Goal: Information Seeking & Learning: Learn about a topic

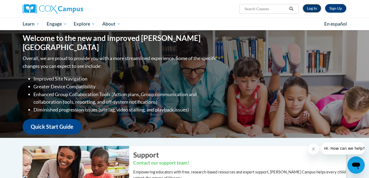
click at [313, 9] on link "Log In" at bounding box center [311, 8] width 19 height 9
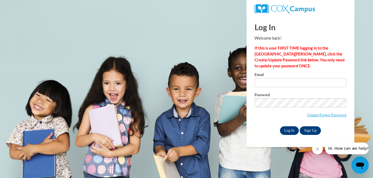
type input "logan.okita@k12.hi.us"
click at [287, 130] on input "Log In" at bounding box center [289, 130] width 19 height 9
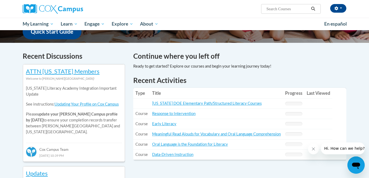
scroll to position [147, 0]
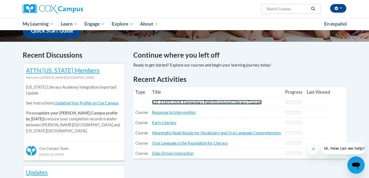
click at [205, 102] on link "[US_STATE] DOE Elementary Path/Structured Literacy Courses" at bounding box center [206, 102] width 109 height 5
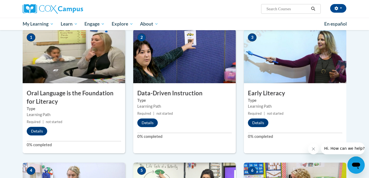
scroll to position [151, 0]
